Goal: Information Seeking & Learning: Check status

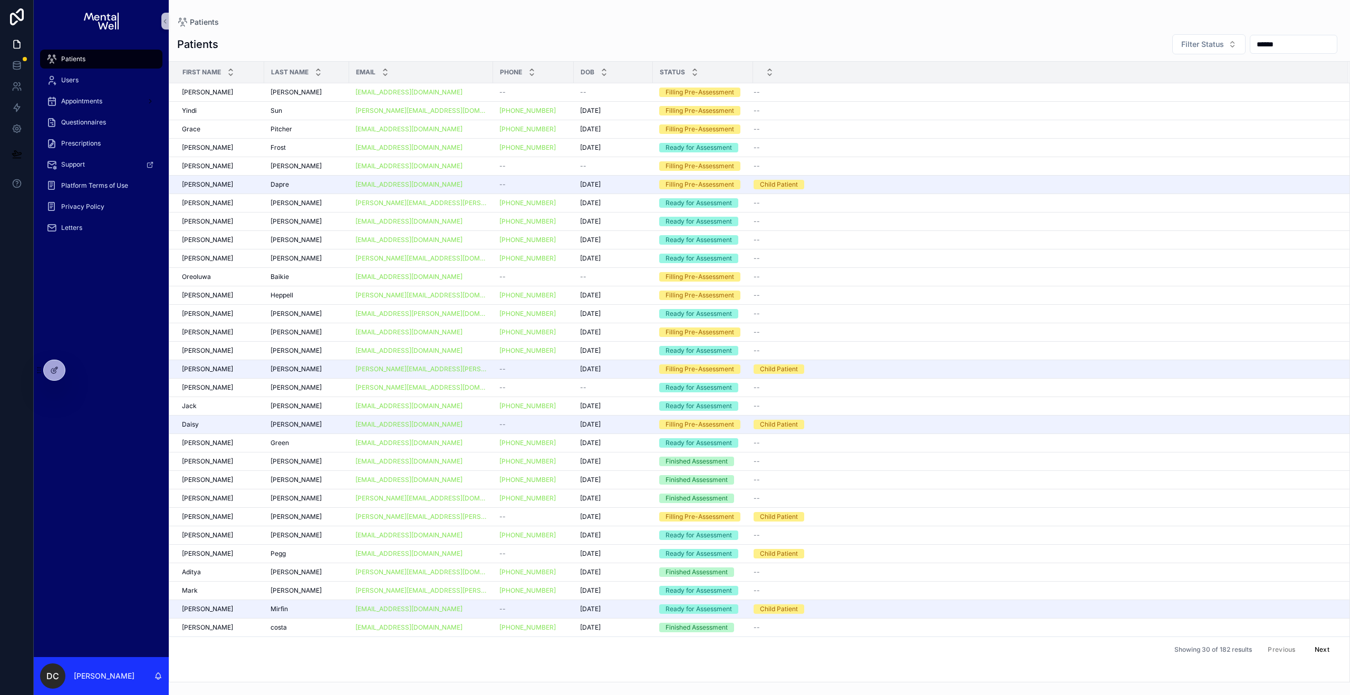
click at [118, 68] on link "Patients" at bounding box center [101, 59] width 122 height 19
click at [1330, 44] on input "******" at bounding box center [1294, 44] width 87 height 15
type input "******"
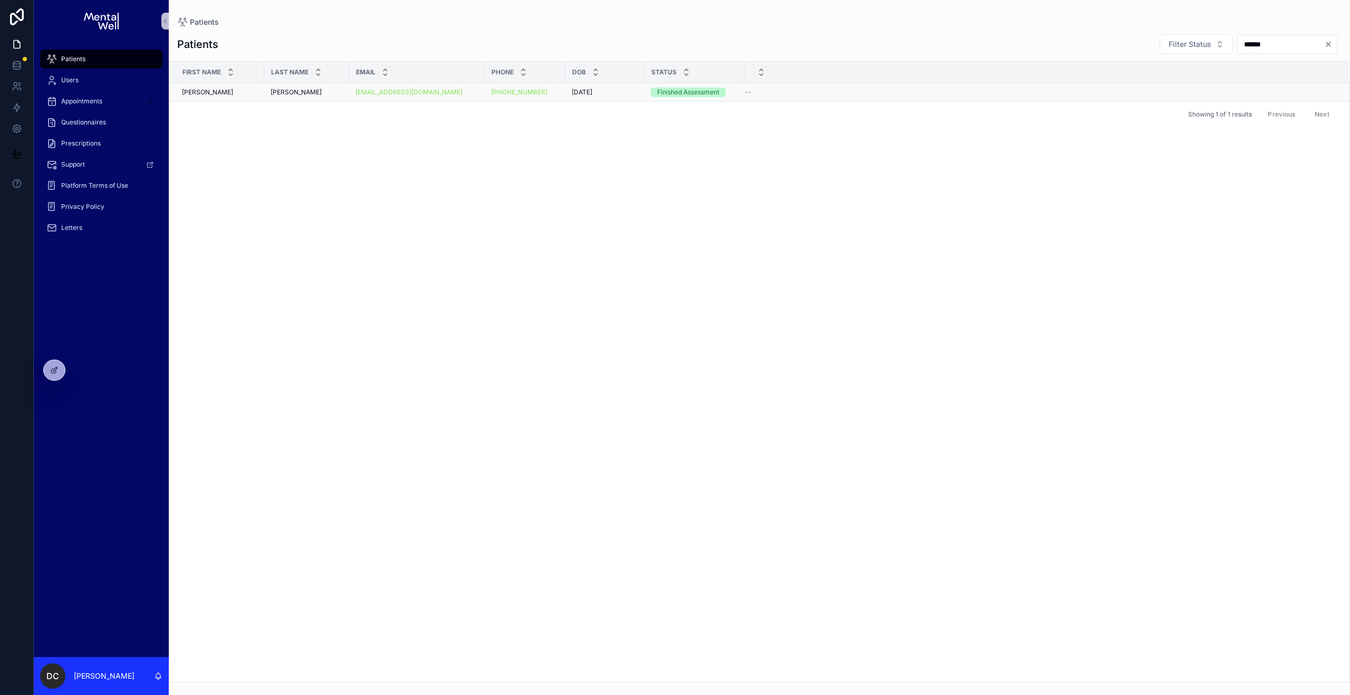
click at [326, 93] on div "[PERSON_NAME] [PERSON_NAME]" at bounding box center [307, 92] width 72 height 8
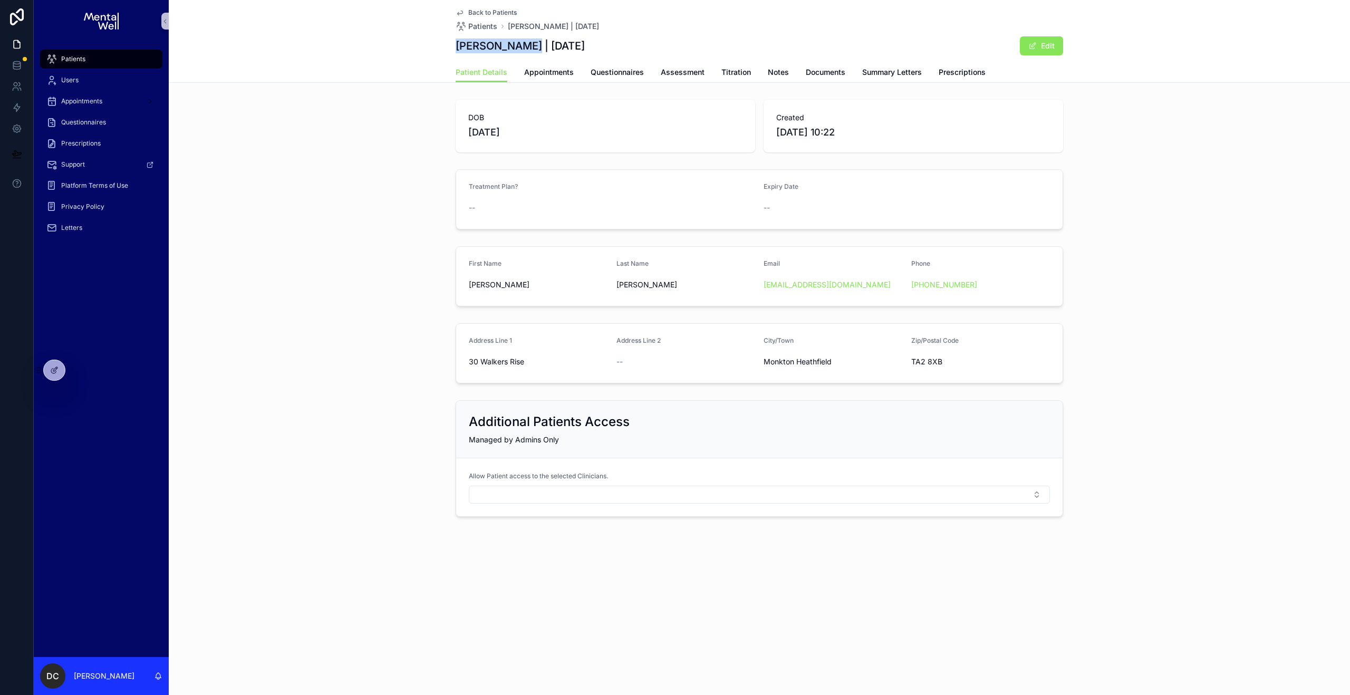
drag, startPoint x: 456, startPoint y: 47, endPoint x: 536, endPoint y: 49, distance: 80.2
click at [536, 49] on h1 "[PERSON_NAME] | [DATE]" at bounding box center [520, 46] width 129 height 15
copy h1 "[PERSON_NAME]"
click at [515, 496] on button "Select Button" at bounding box center [759, 495] width 581 height 18
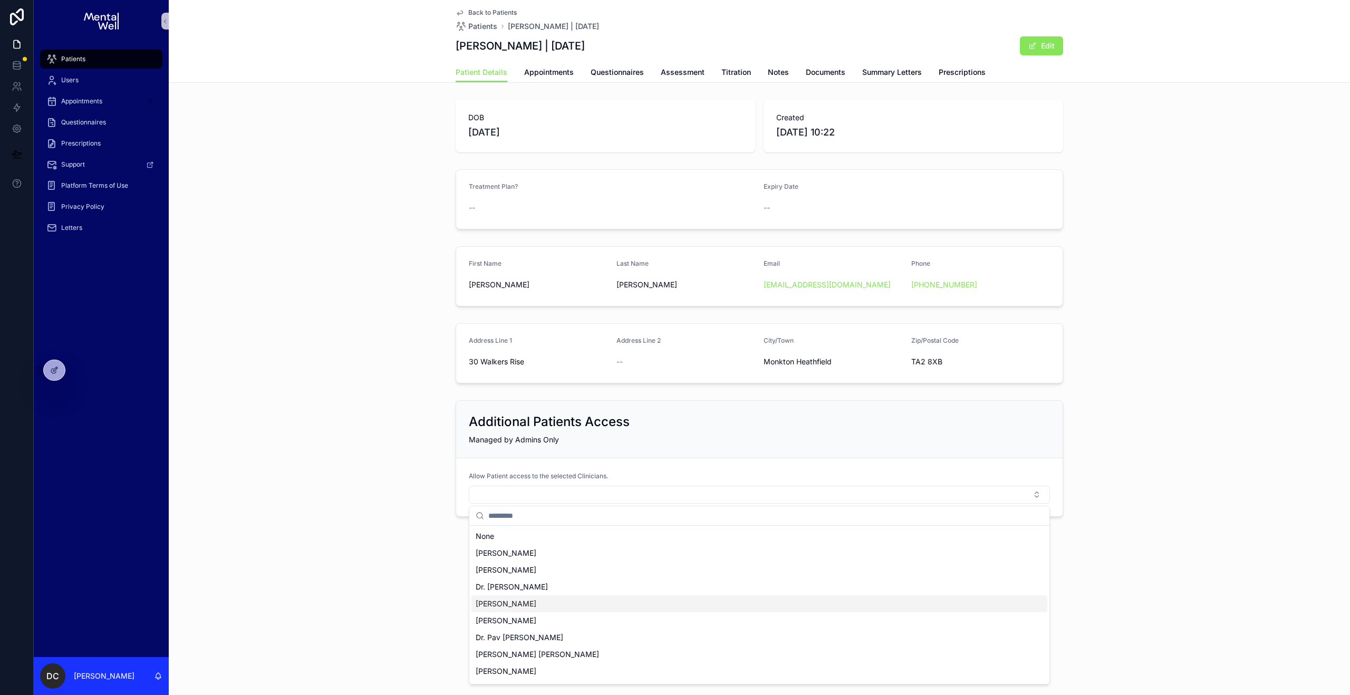
click at [530, 600] on div "[PERSON_NAME]" at bounding box center [760, 604] width 576 height 17
click at [403, 473] on div "Additional Patients Access Managed by Admins Only Allow Patient access to the s…" at bounding box center [760, 460] width 1182 height 128
click at [620, 76] on span "Questionnaires" at bounding box center [617, 72] width 53 height 11
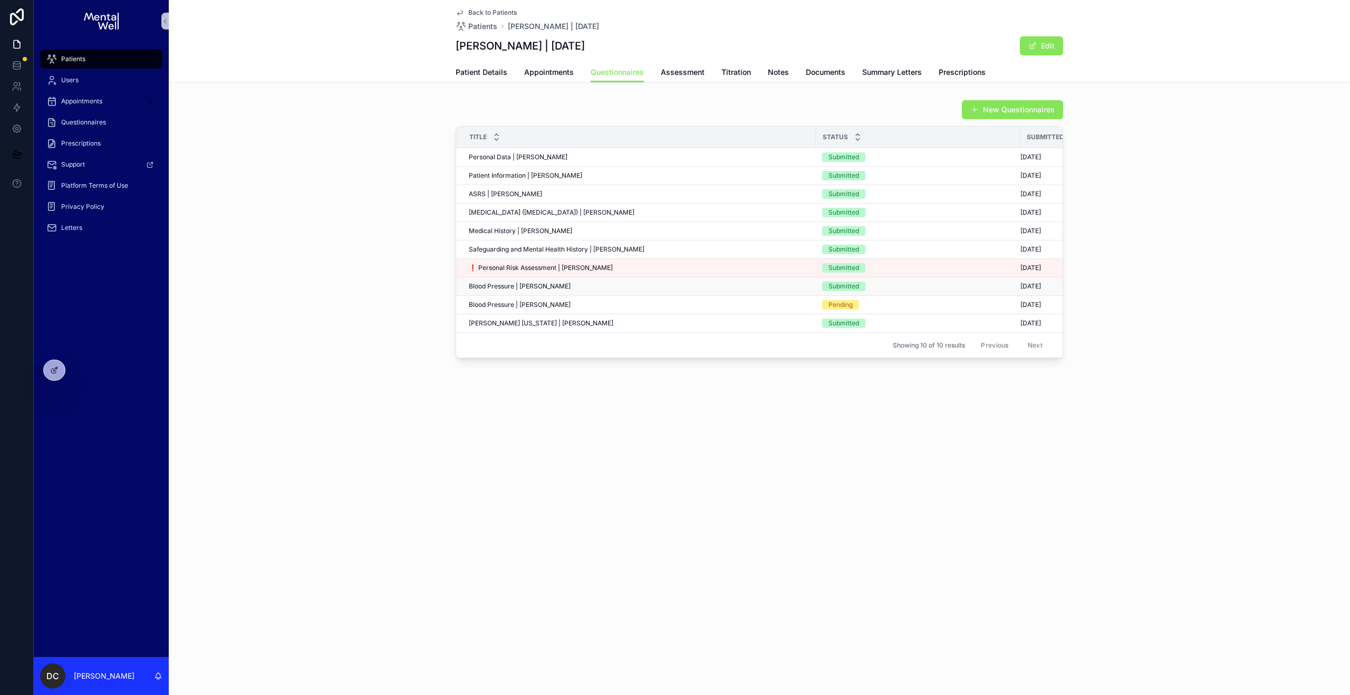
click at [618, 281] on td "Blood Pressure | [PERSON_NAME] Blood Pressure | [PERSON_NAME]" at bounding box center [636, 286] width 360 height 18
click at [618, 285] on div "Blood Pressure | [PERSON_NAME] Blood Pressure | [PERSON_NAME]" at bounding box center [639, 286] width 341 height 8
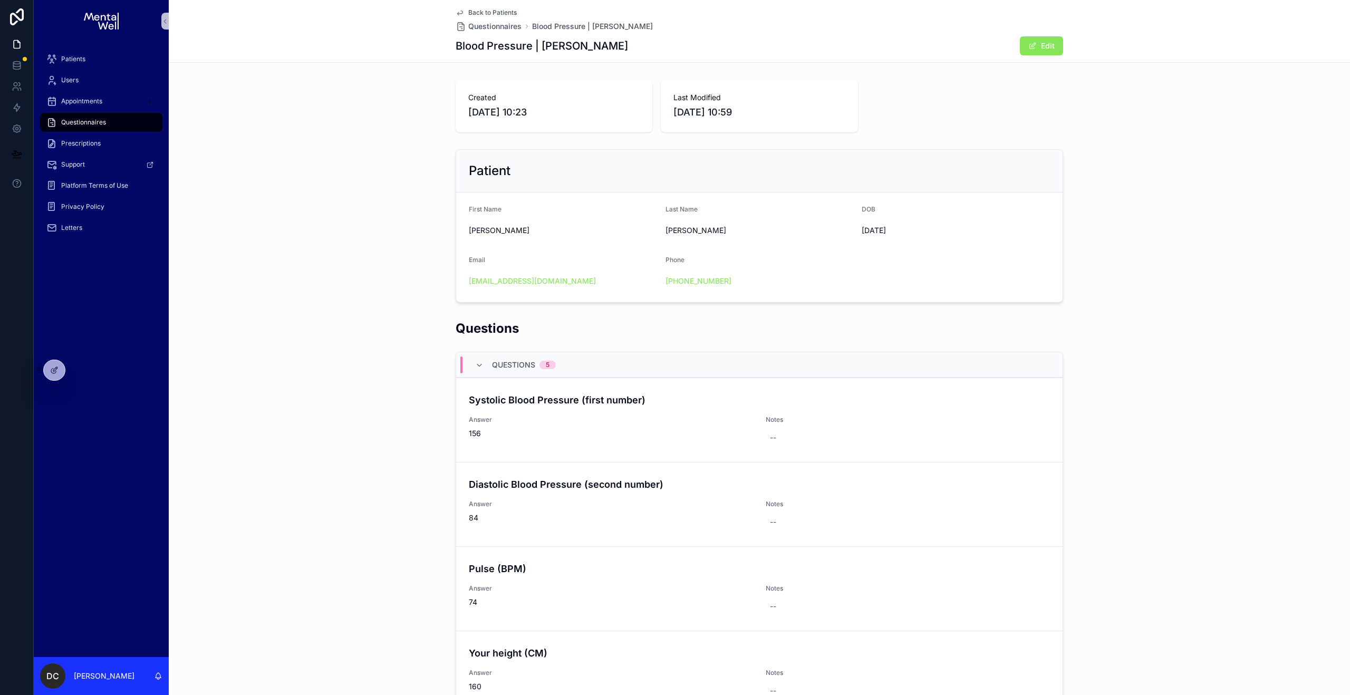
scroll to position [149, 0]
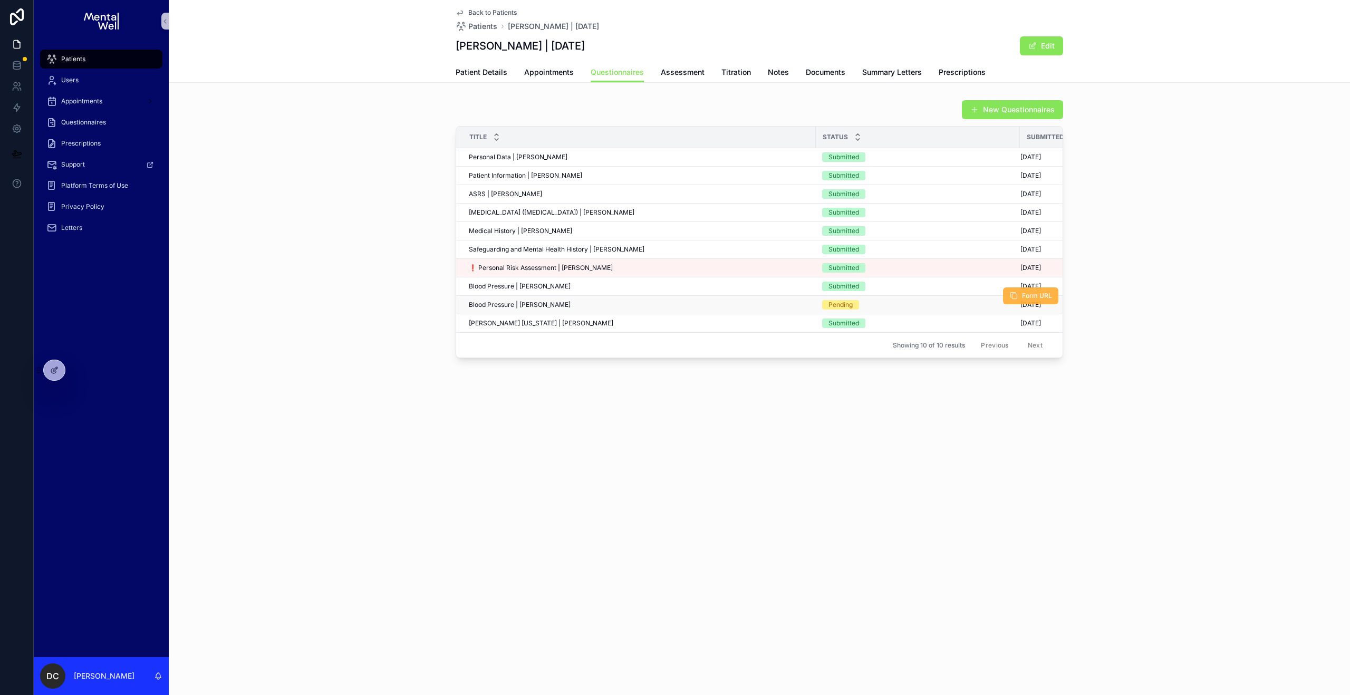
click at [1028, 296] on span "Form URL" at bounding box center [1037, 296] width 30 height 8
click at [639, 285] on div "Blood Pressure | [PERSON_NAME] Blood Pressure | [PERSON_NAME]" at bounding box center [639, 286] width 341 height 8
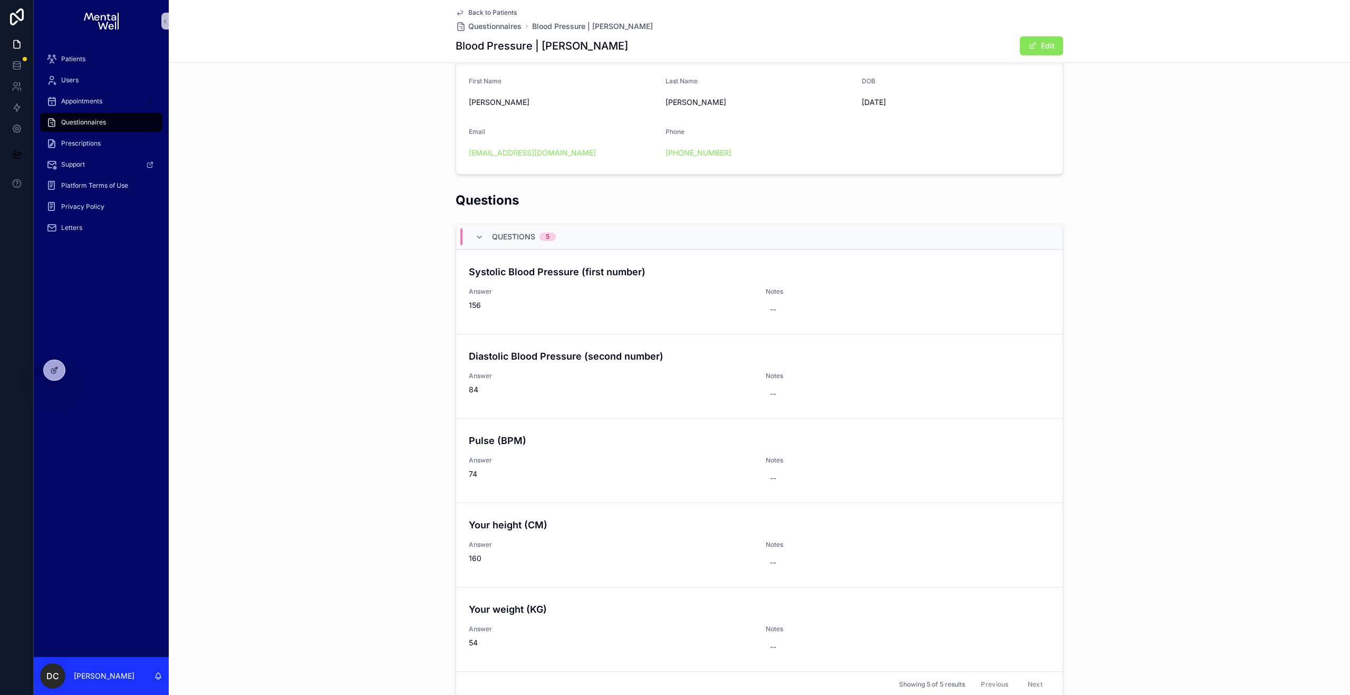
scroll to position [135, 0]
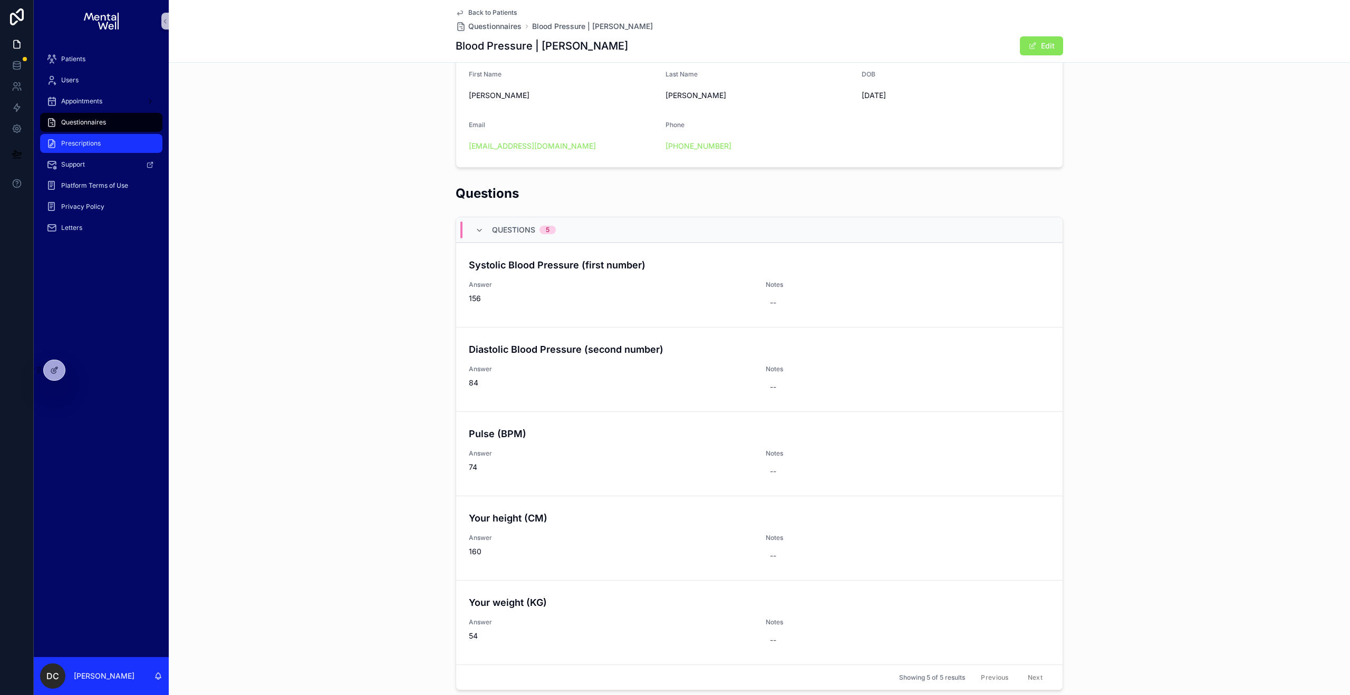
click at [101, 147] on div "Prescriptions" at bounding box center [101, 143] width 110 height 17
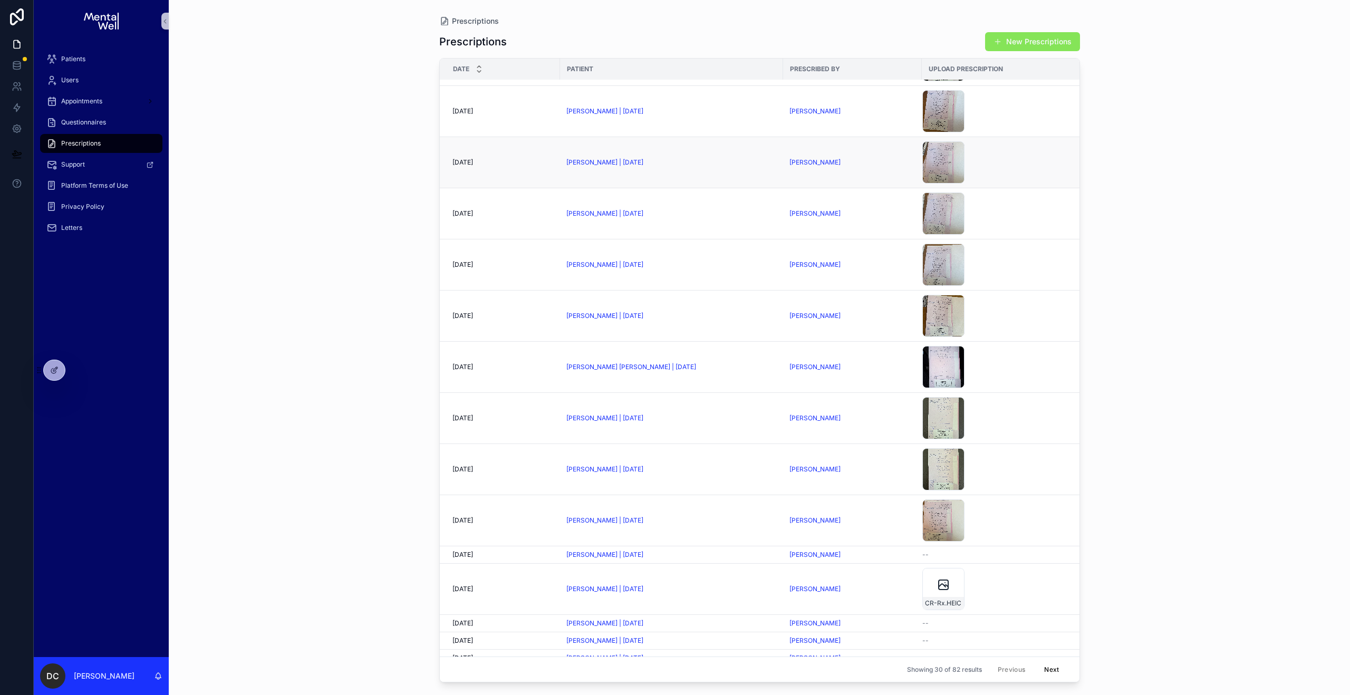
scroll to position [527, 0]
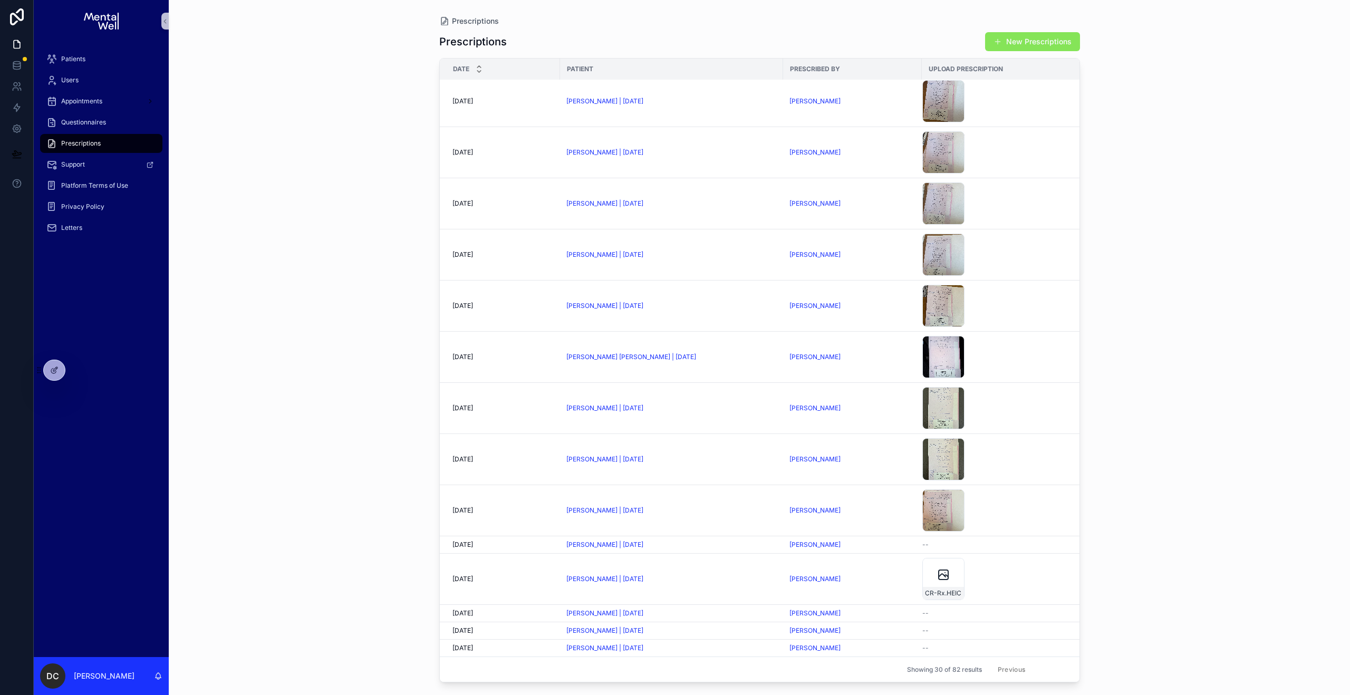
click at [1039, 661] on button "Next" at bounding box center [1052, 669] width 30 height 16
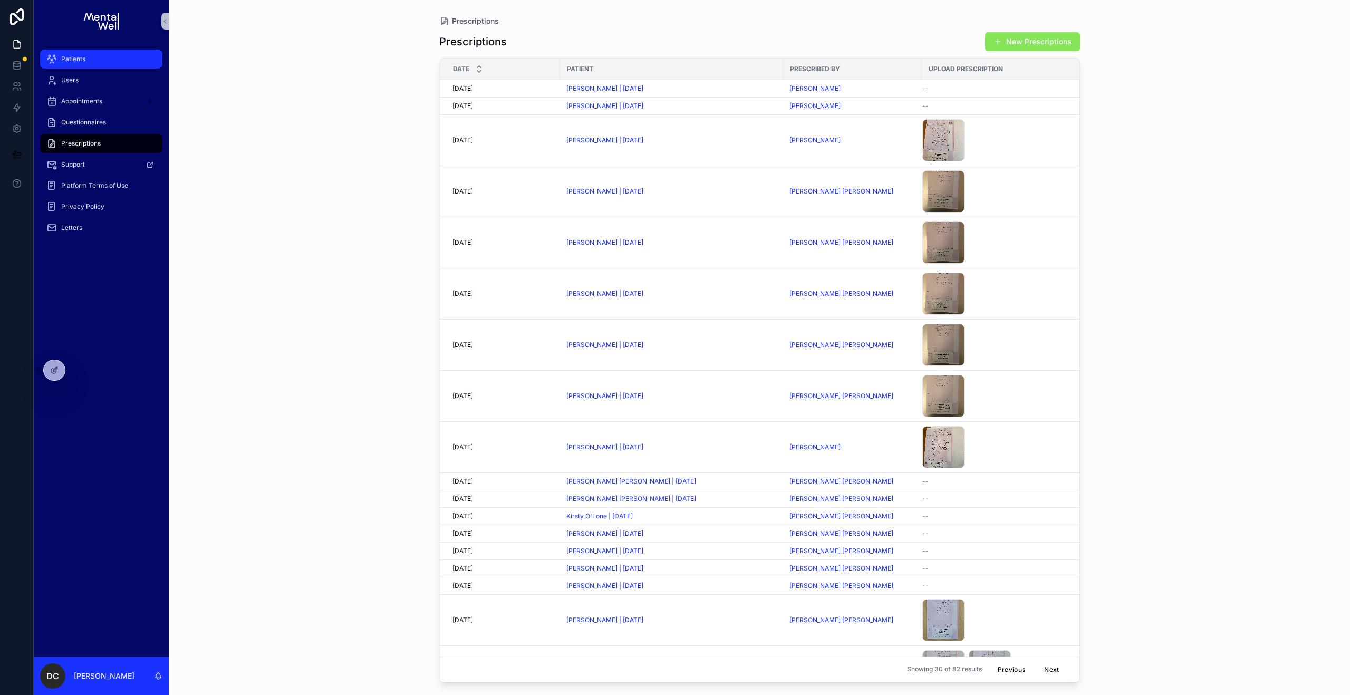
click at [91, 61] on div "Patients" at bounding box center [101, 59] width 110 height 17
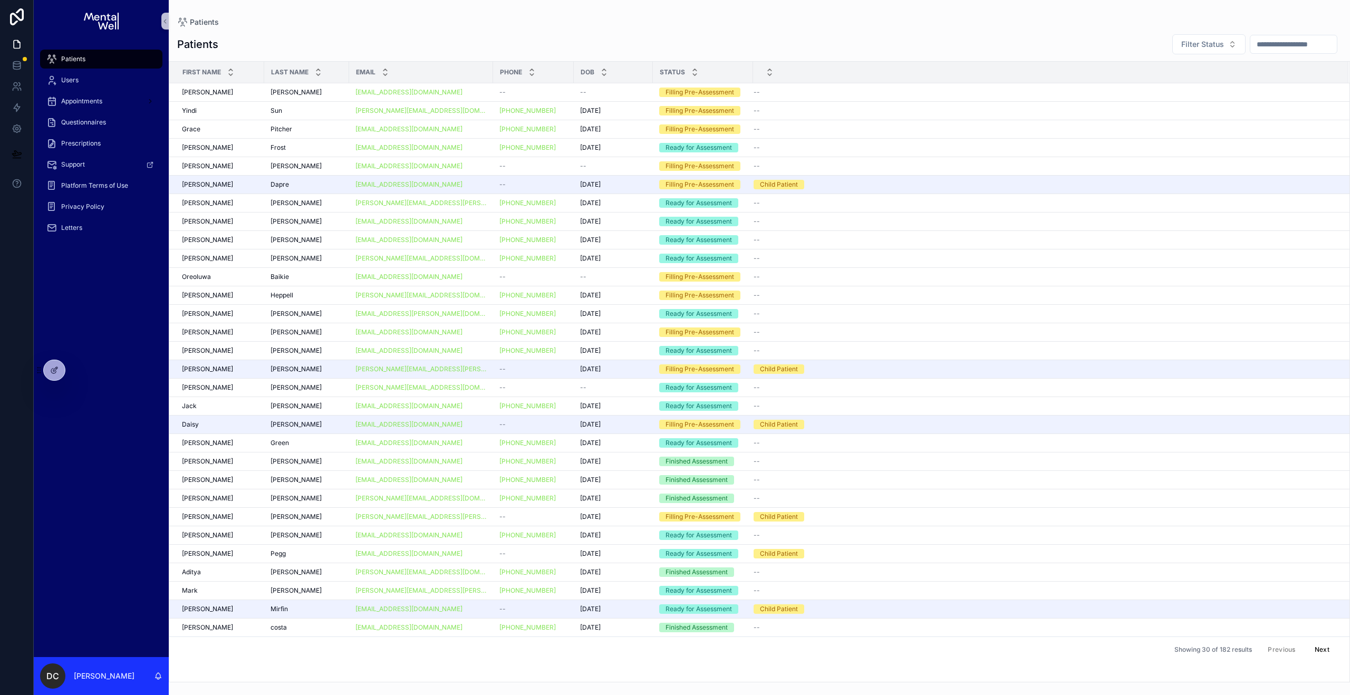
click at [84, 60] on span "Patients" at bounding box center [73, 59] width 24 height 8
click at [1302, 41] on input "text" at bounding box center [1294, 44] width 87 height 15
type input "*****"
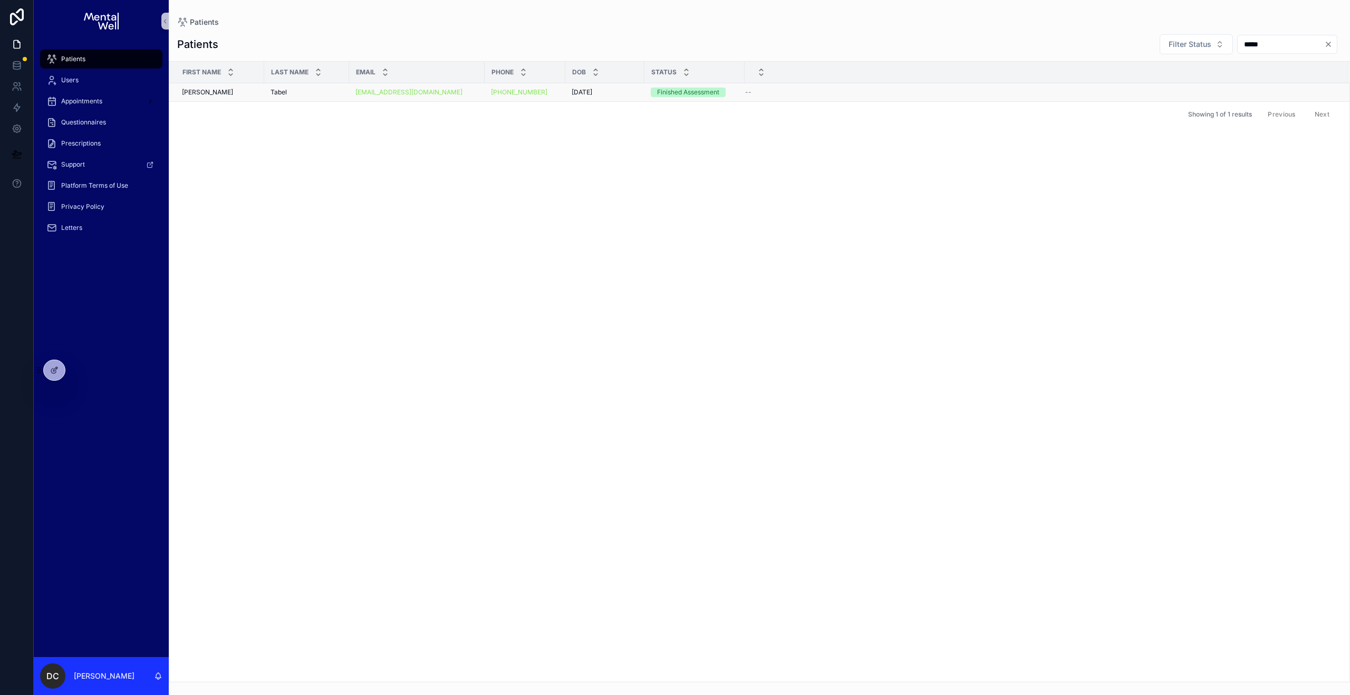
click at [302, 89] on div "[PERSON_NAME]" at bounding box center [307, 92] width 72 height 8
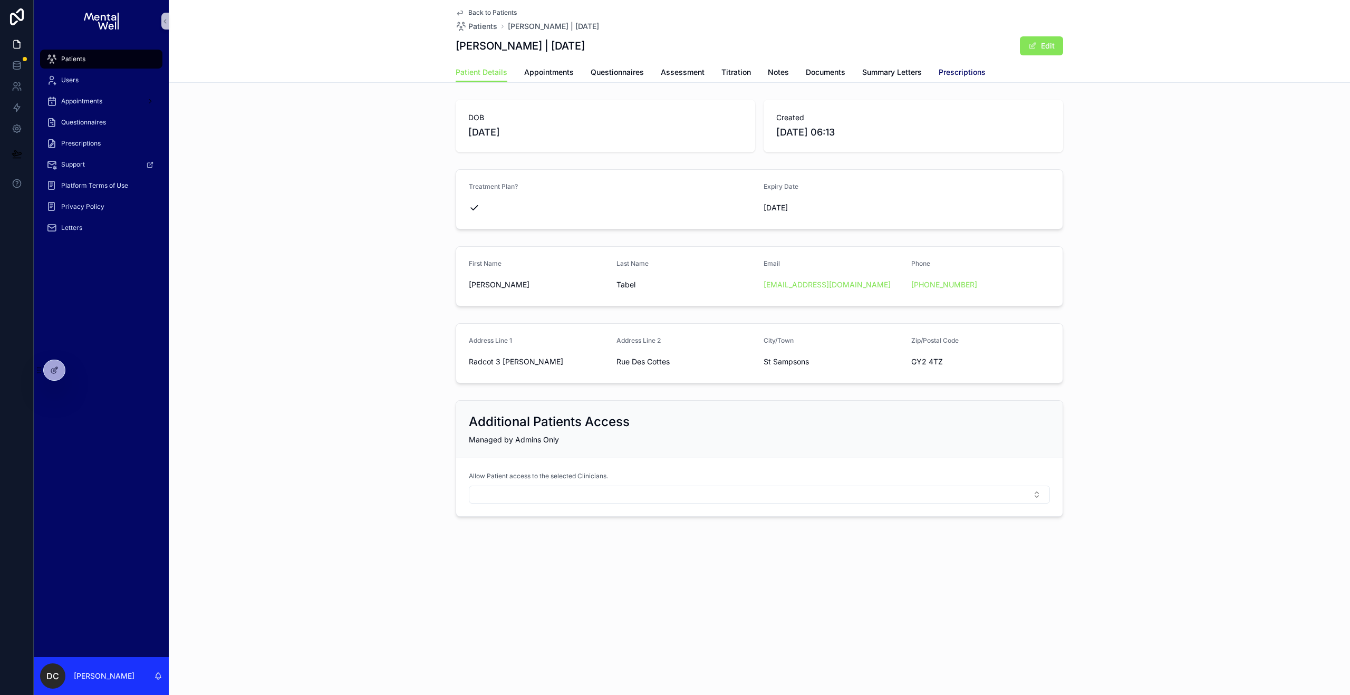
click at [974, 71] on span "Prescriptions" at bounding box center [962, 72] width 47 height 11
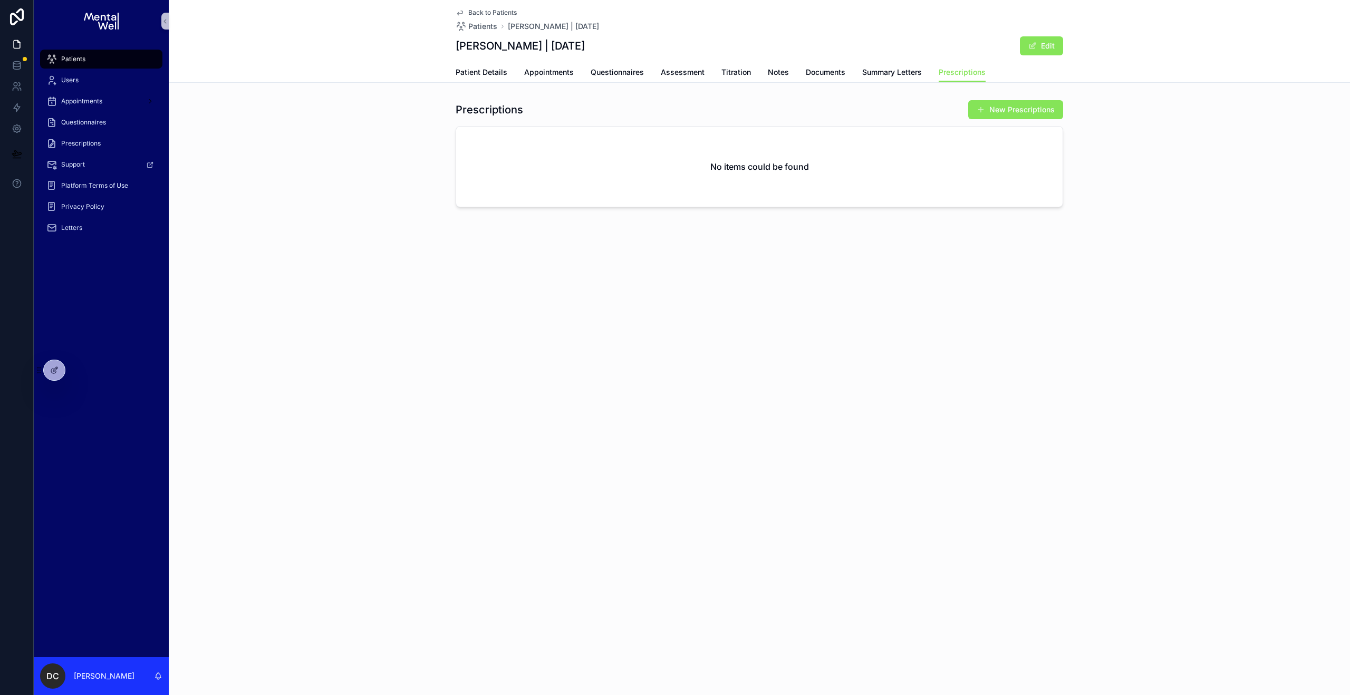
click at [573, 111] on div "Prescriptions New Prescriptions" at bounding box center [760, 110] width 608 height 20
click at [98, 61] on div "Patients" at bounding box center [101, 59] width 110 height 17
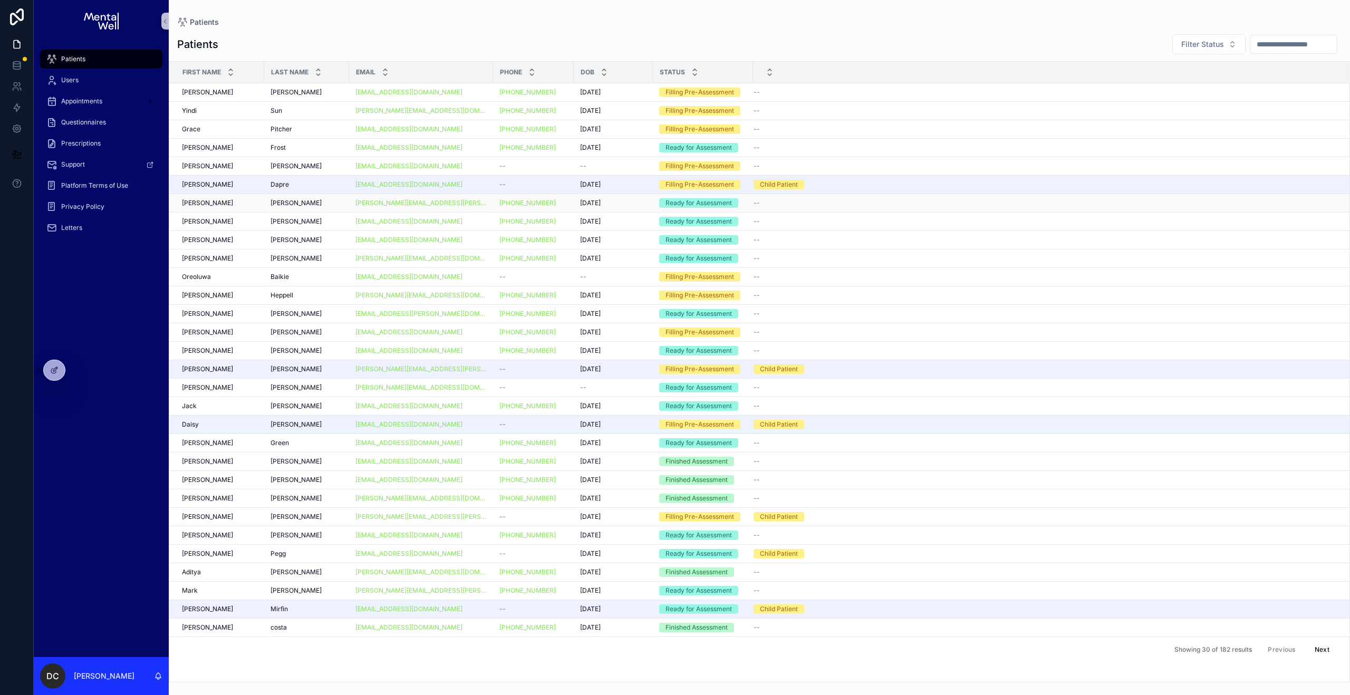
click at [247, 203] on div "[PERSON_NAME] [PERSON_NAME]" at bounding box center [220, 203] width 76 height 8
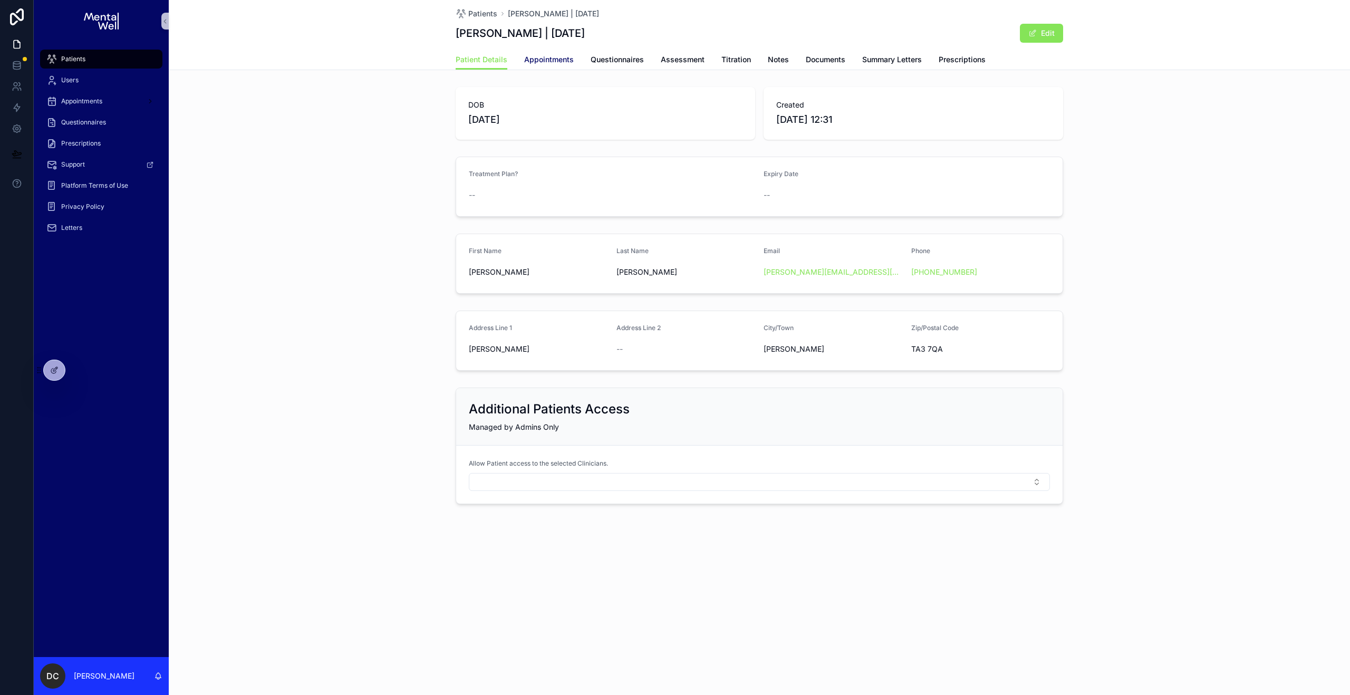
click at [551, 60] on span "Appointments" at bounding box center [549, 59] width 50 height 11
